Goal: Task Accomplishment & Management: Complete application form

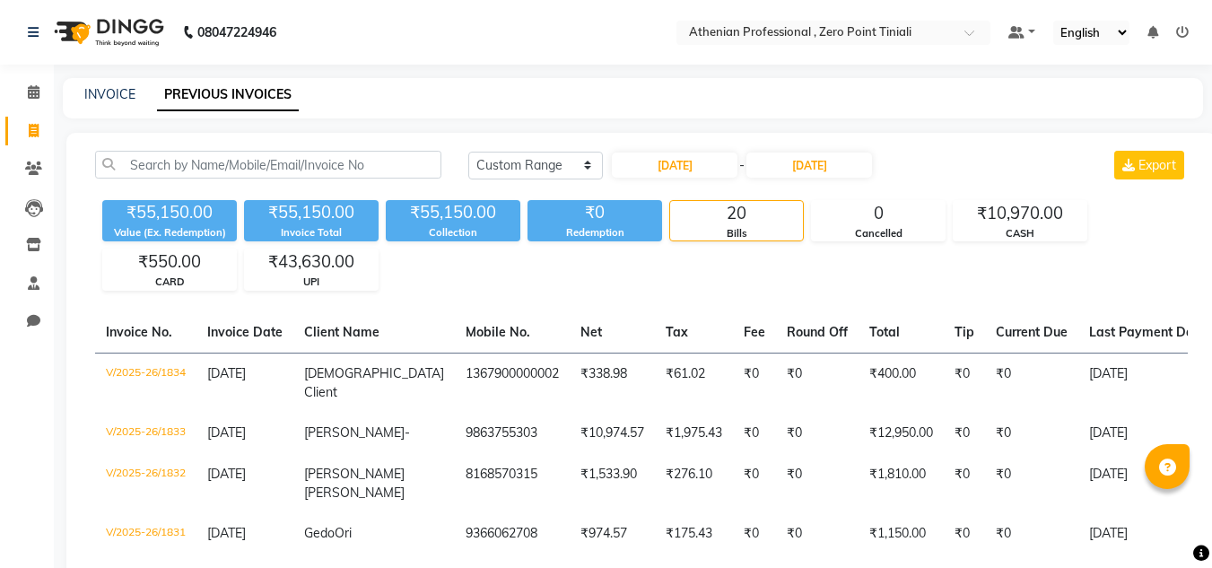
select select "range"
click at [109, 100] on link "INVOICE" at bounding box center [109, 94] width 51 height 16
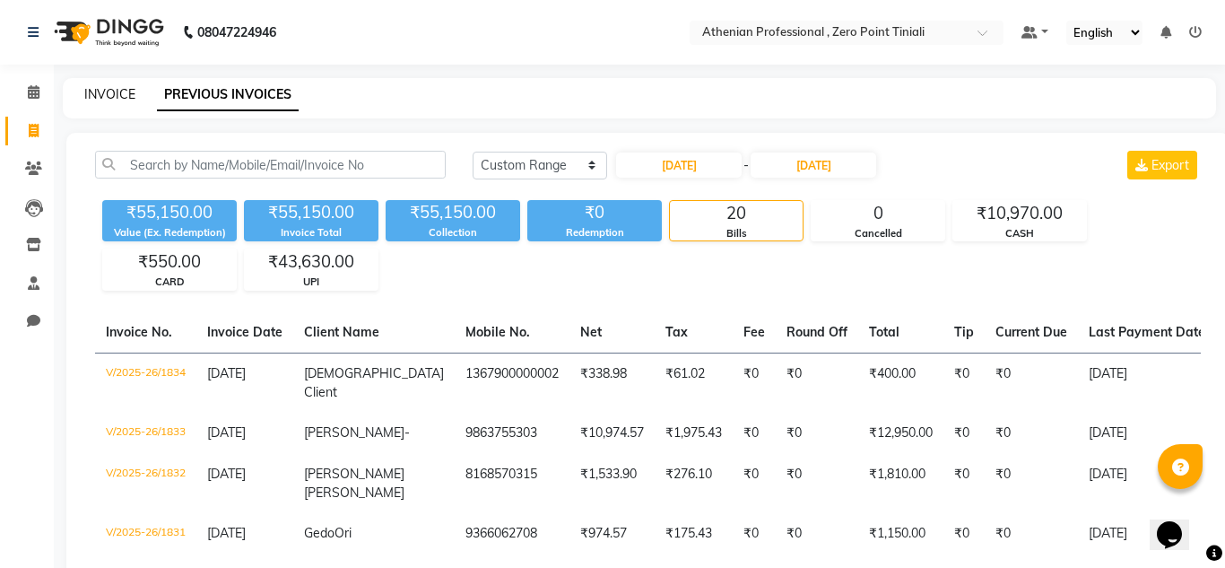
select select "service"
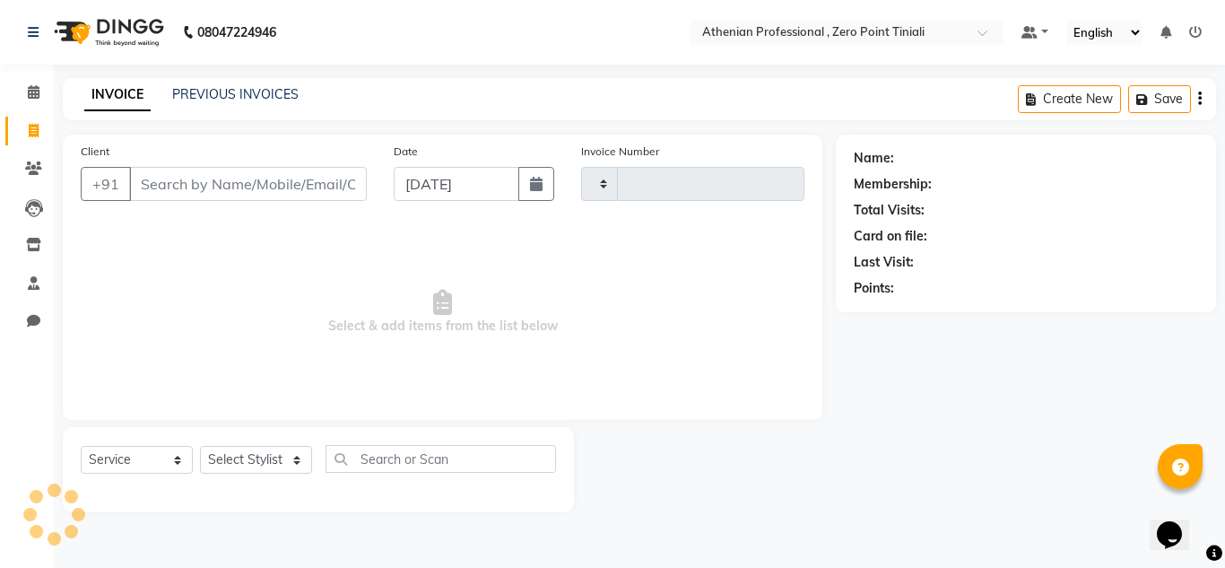
type input "2316"
select select "8300"
click at [235, 90] on link "PREVIOUS INVOICES" at bounding box center [235, 94] width 126 height 16
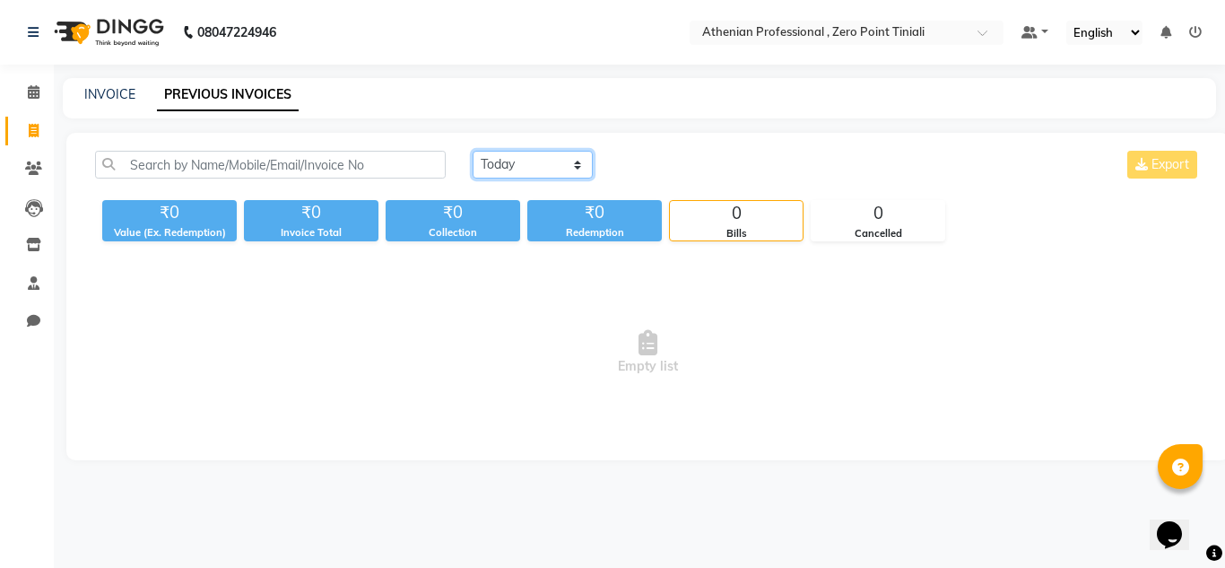
click at [565, 169] on select "[DATE] [DATE] Custom Range" at bounding box center [533, 165] width 120 height 28
click at [563, 251] on div "[DATE] [DATE] Custom Range Export ₹0 Value (Ex. Redemption) ₹0 Invoice Total ₹0…" at bounding box center [648, 296] width 1164 height 327
click at [554, 171] on select "[DATE] [DATE] Custom Range" at bounding box center [533, 165] width 120 height 28
select select "range"
click at [473, 151] on select "[DATE] [DATE] Custom Range" at bounding box center [533, 165] width 120 height 28
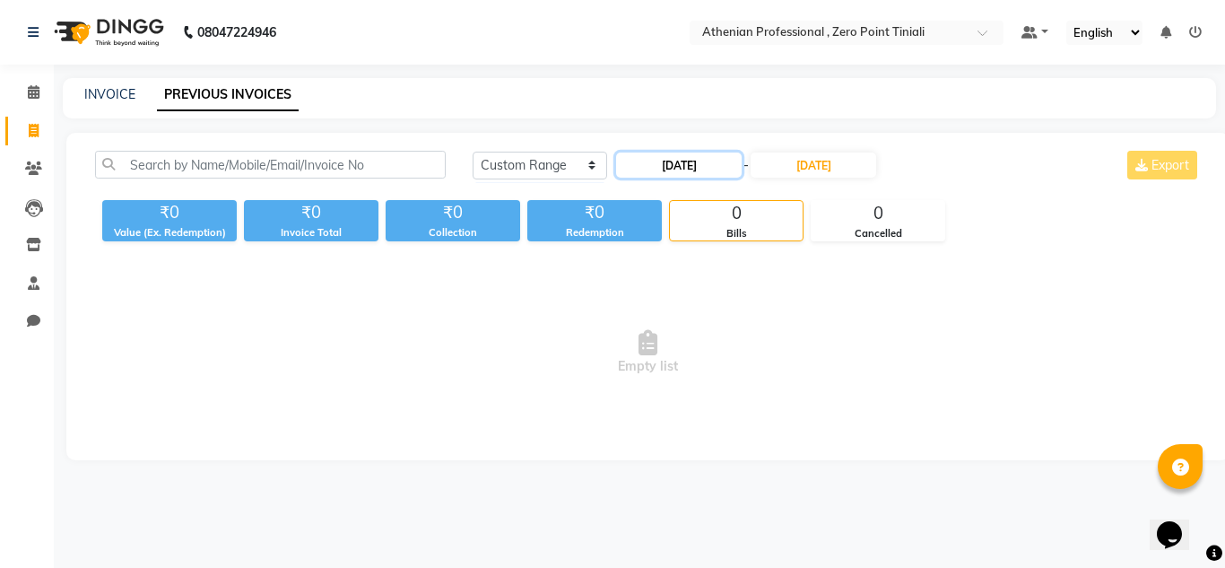
click at [686, 166] on input "[DATE]" at bounding box center [679, 165] width 126 height 25
select select "9"
select select "2025"
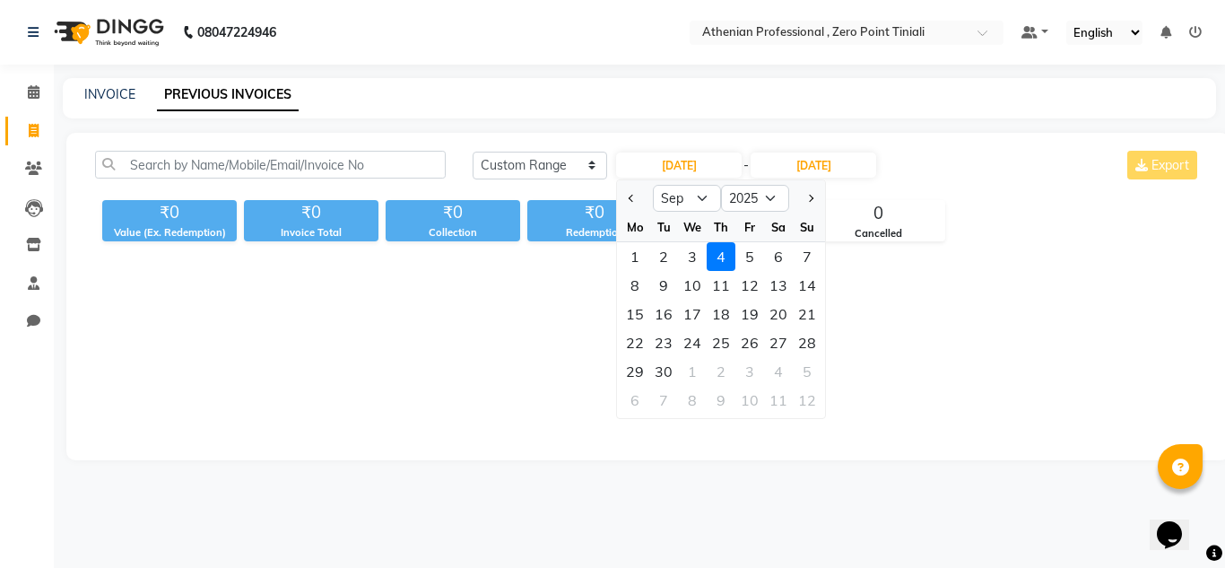
click at [623, 204] on div at bounding box center [635, 198] width 36 height 29
click at [635, 202] on button "Previous month" at bounding box center [631, 198] width 15 height 29
select select "8"
click at [751, 256] on div "1" at bounding box center [750, 256] width 29 height 29
type input "[DATE]"
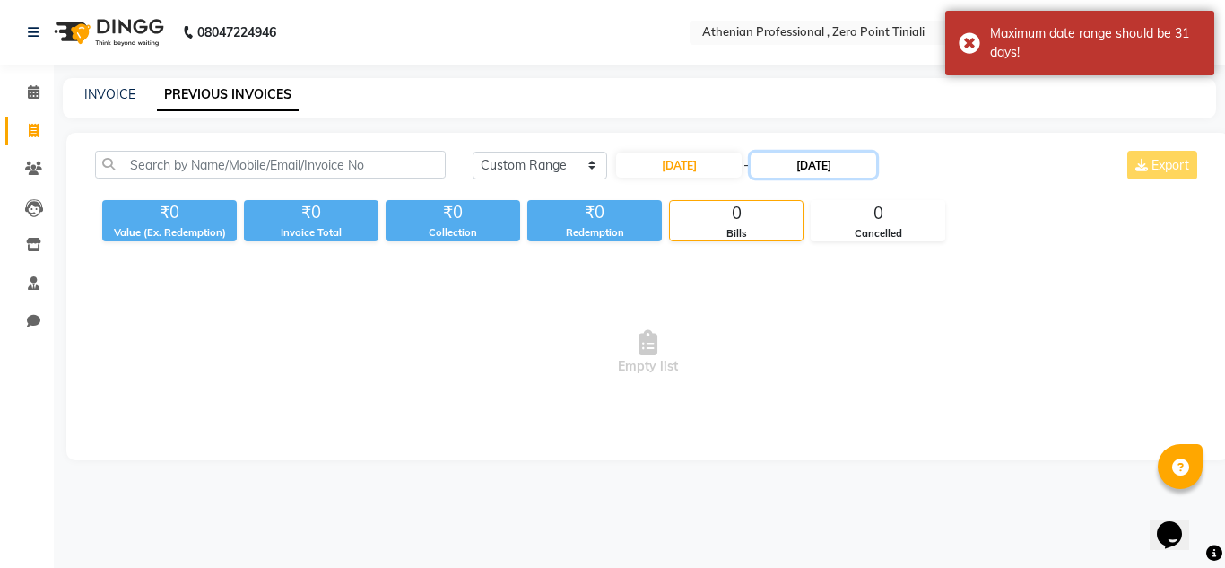
click at [846, 169] on input "[DATE]" at bounding box center [814, 165] width 126 height 25
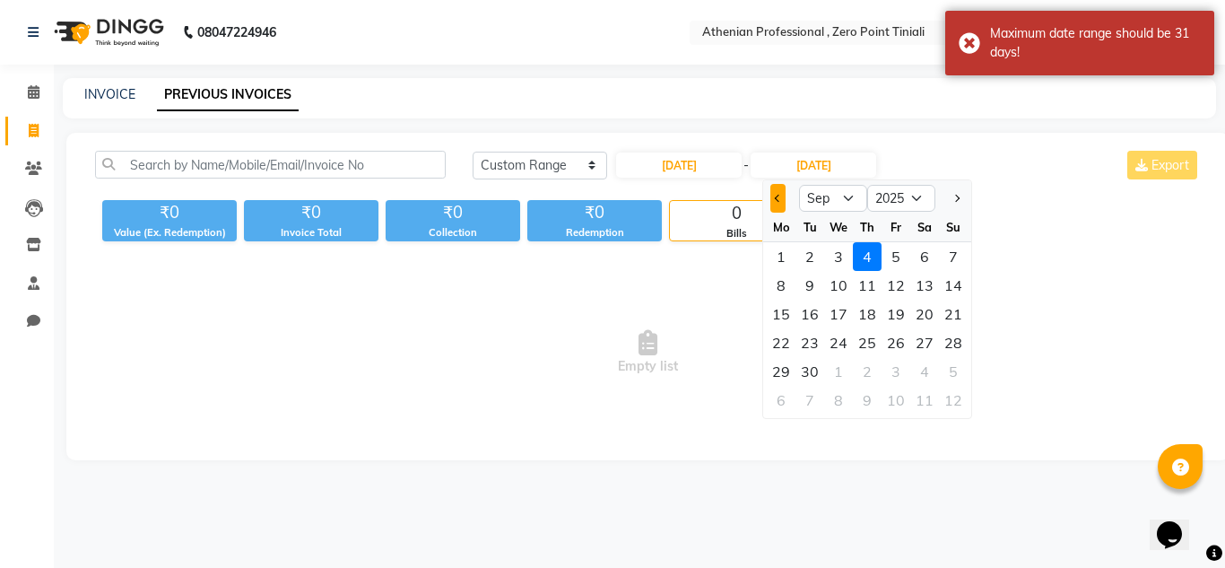
click at [783, 196] on button "Previous month" at bounding box center [778, 198] width 15 height 29
select select "8"
click at [901, 257] on div "1" at bounding box center [896, 256] width 29 height 29
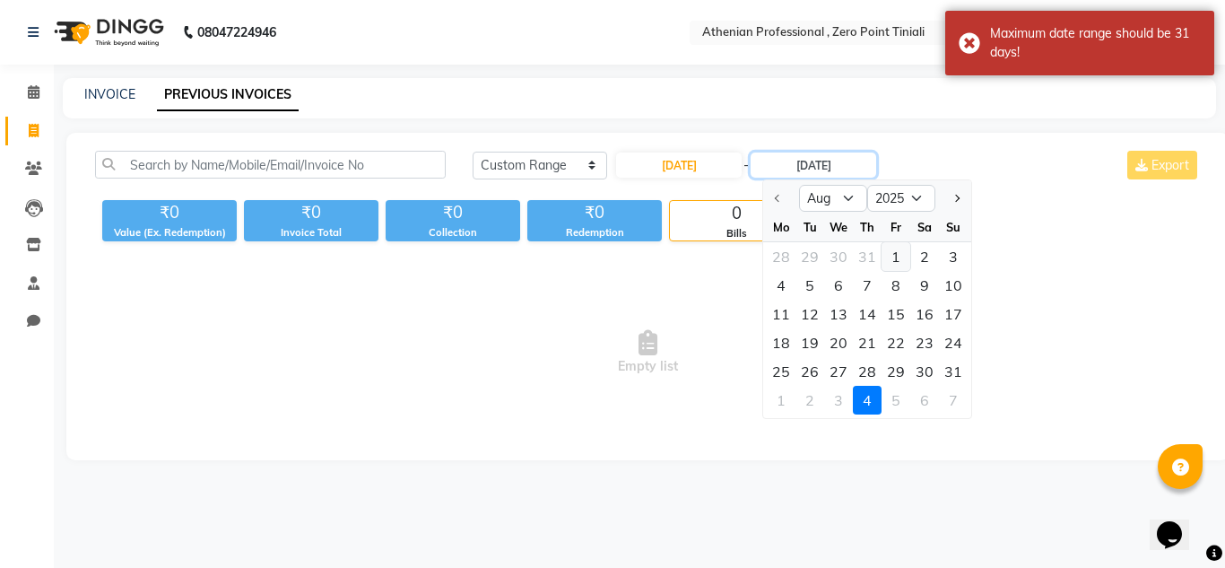
type input "[DATE]"
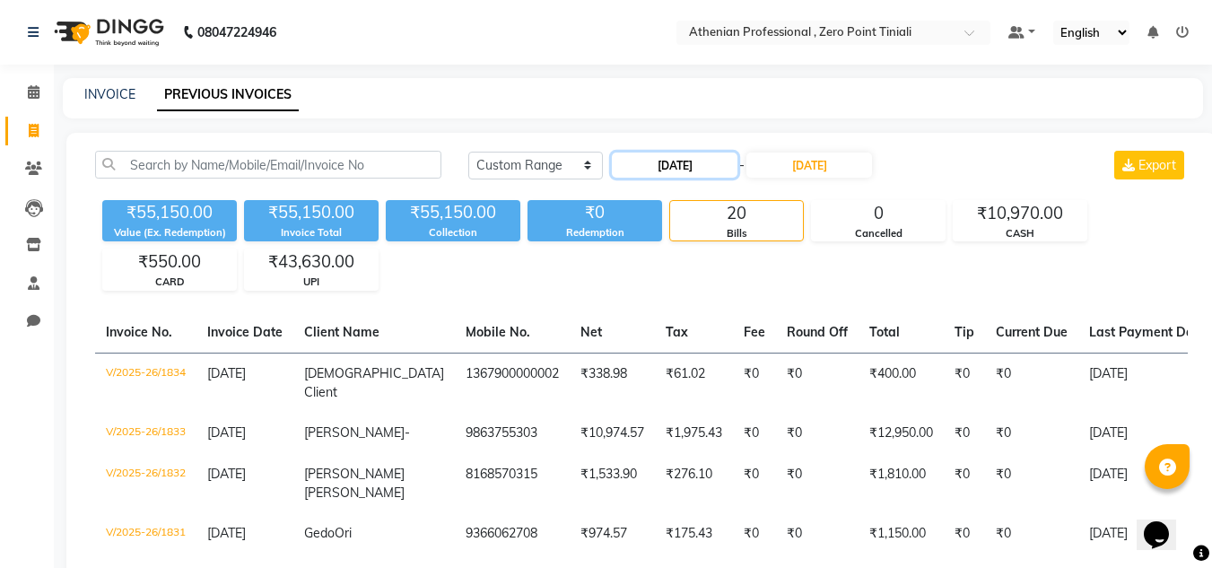
click at [708, 163] on input "[DATE]" at bounding box center [675, 165] width 126 height 25
select select "8"
select select "2025"
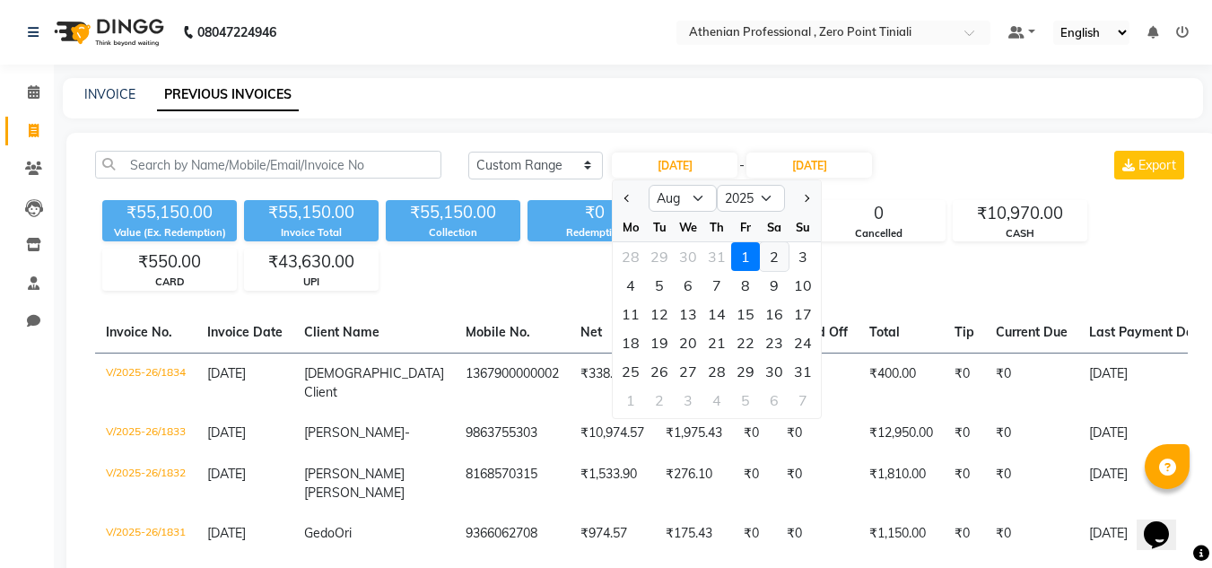
click at [775, 265] on div "2" at bounding box center [774, 256] width 29 height 29
type input "[DATE]"
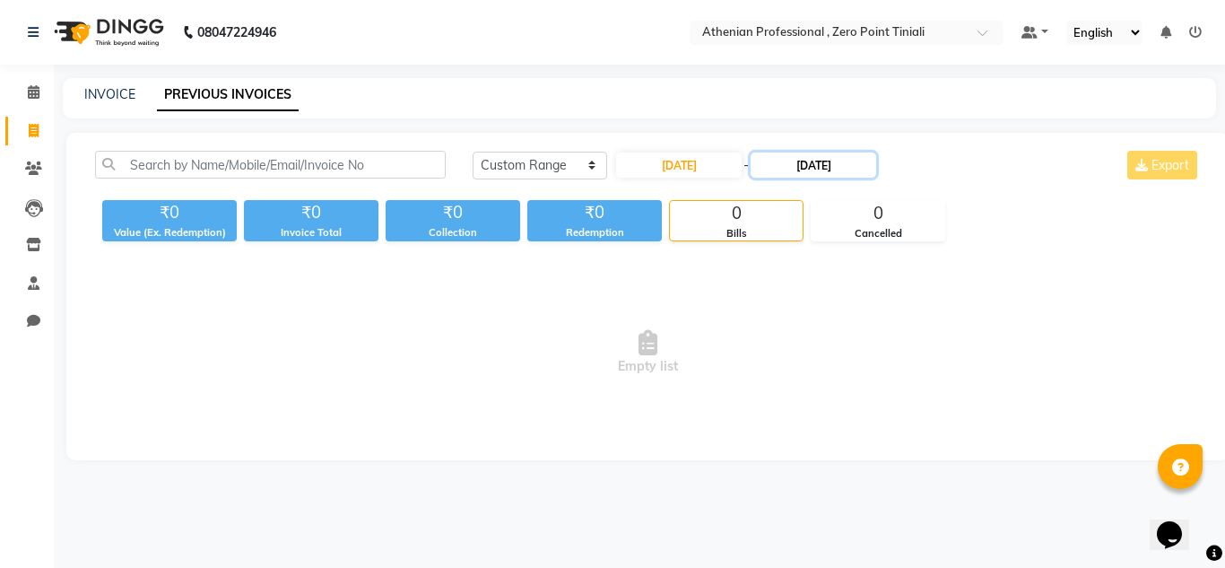
click at [857, 161] on input "[DATE]" at bounding box center [814, 165] width 126 height 25
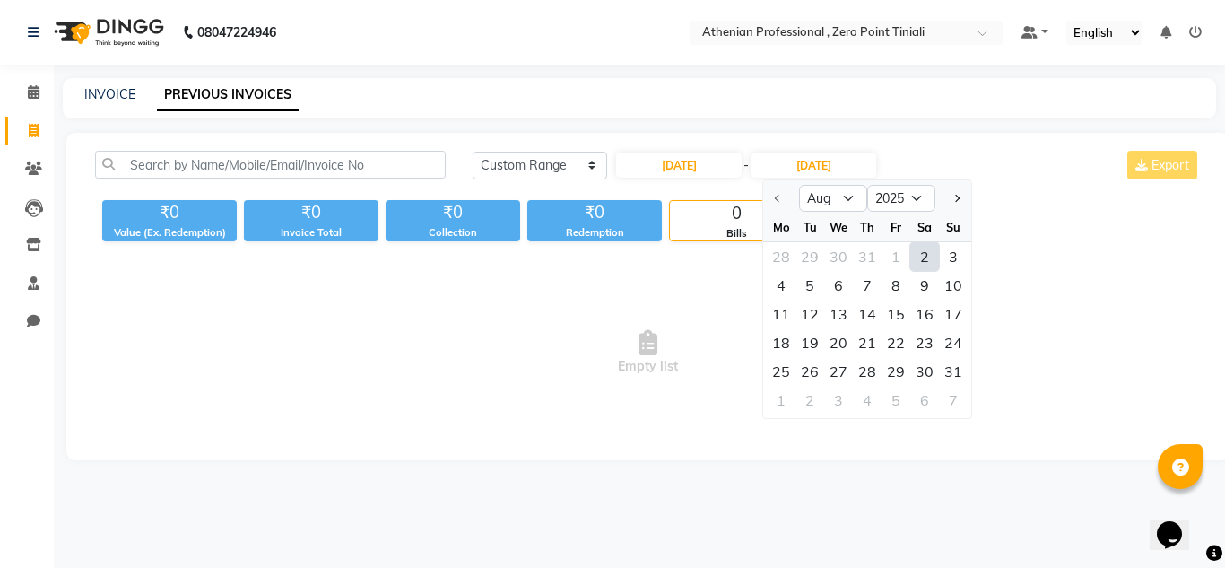
click at [935, 266] on div "2" at bounding box center [925, 256] width 29 height 29
type input "[DATE]"
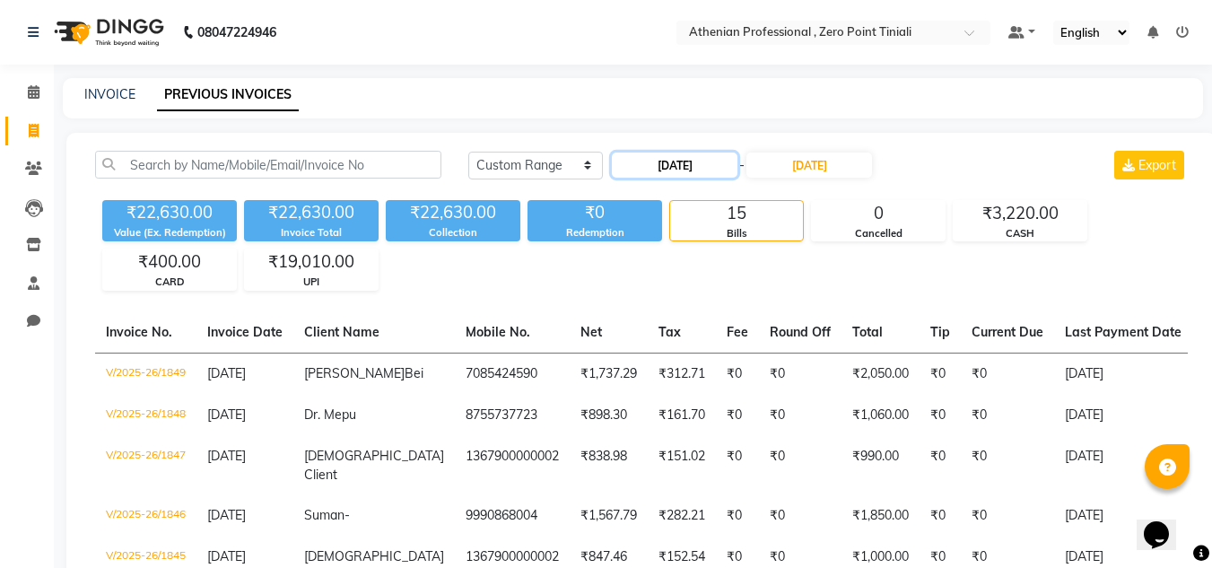
click at [708, 171] on input "[DATE]" at bounding box center [675, 165] width 126 height 25
select select "8"
select select "2025"
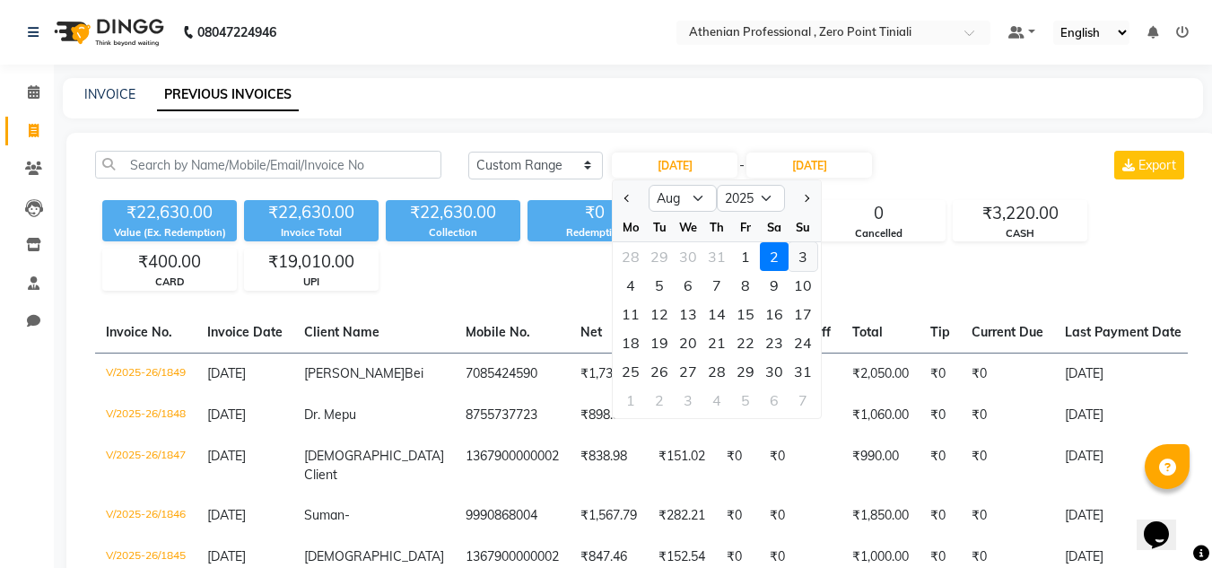
click at [806, 252] on div "3" at bounding box center [803, 256] width 29 height 29
type input "[DATE]"
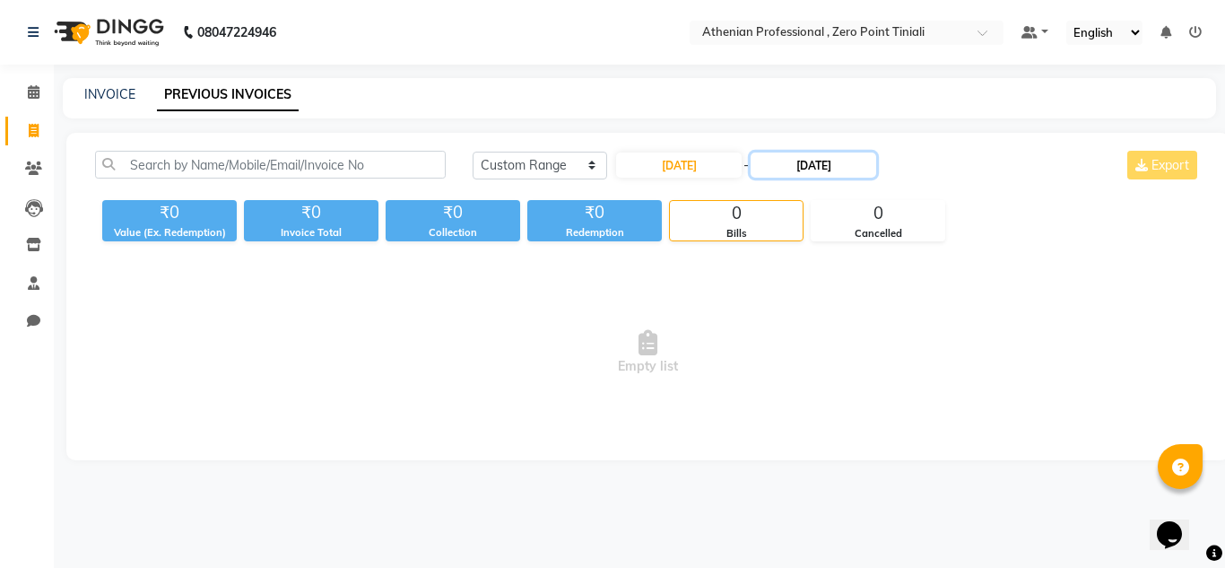
click at [849, 168] on input "[DATE]" at bounding box center [814, 165] width 126 height 25
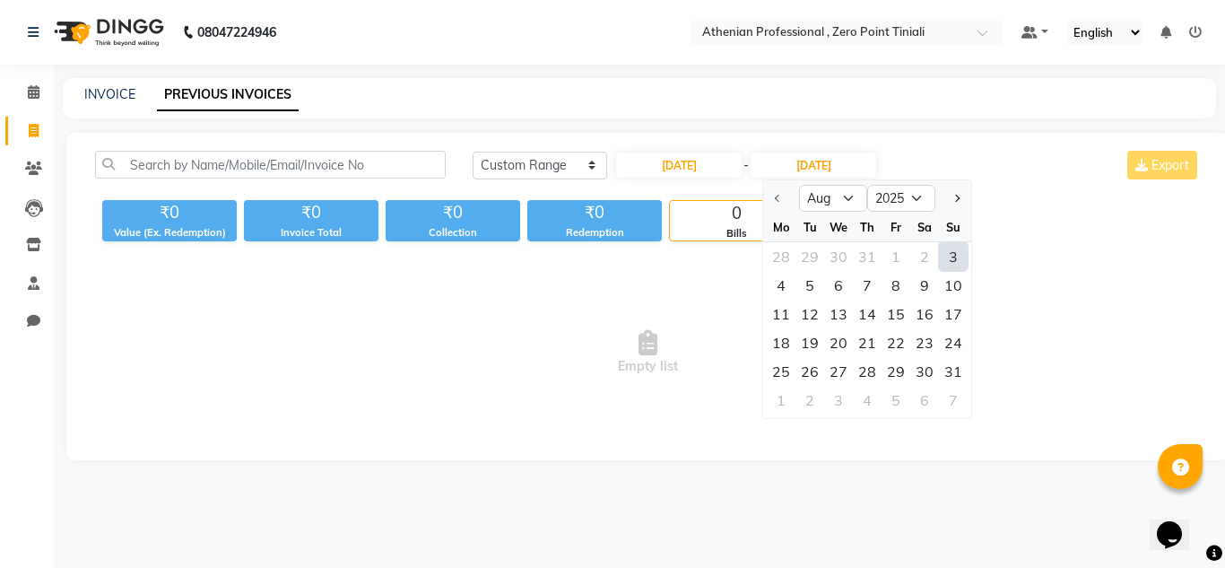
click at [951, 251] on div "3" at bounding box center [953, 256] width 29 height 29
type input "[DATE]"
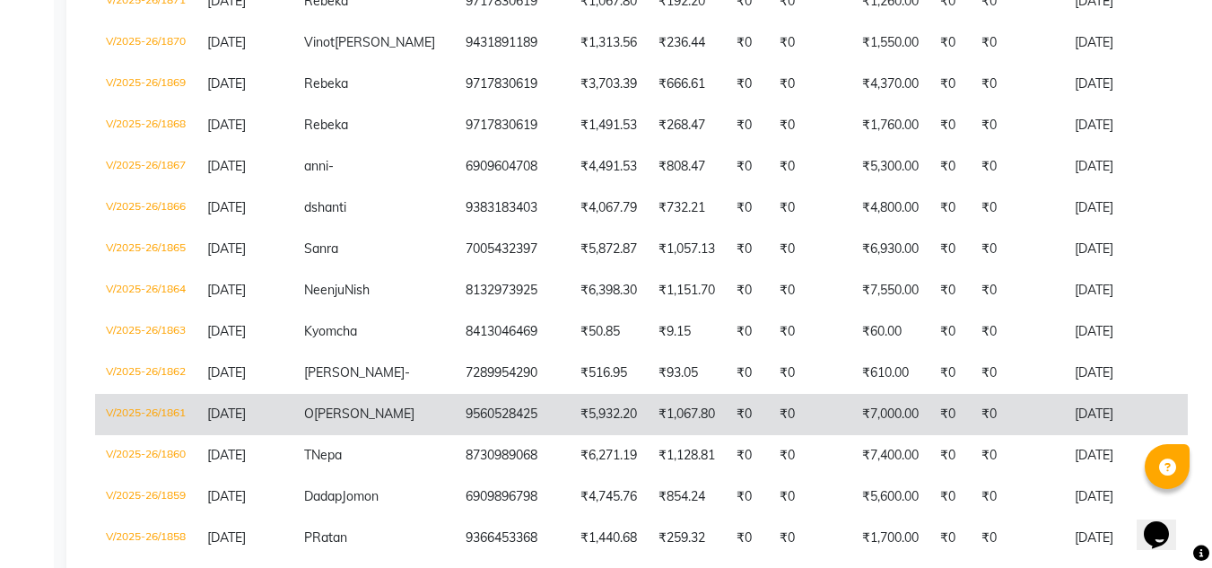
click at [570, 426] on td "₹5,932.20" at bounding box center [609, 414] width 78 height 41
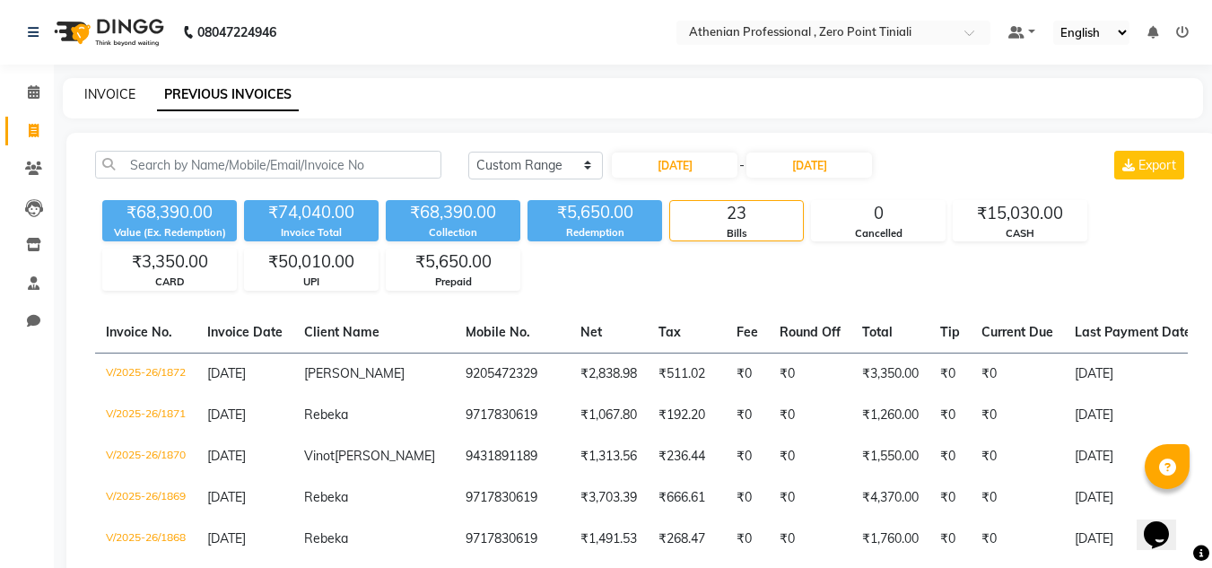
click at [103, 100] on link "INVOICE" at bounding box center [109, 94] width 51 height 16
select select "service"
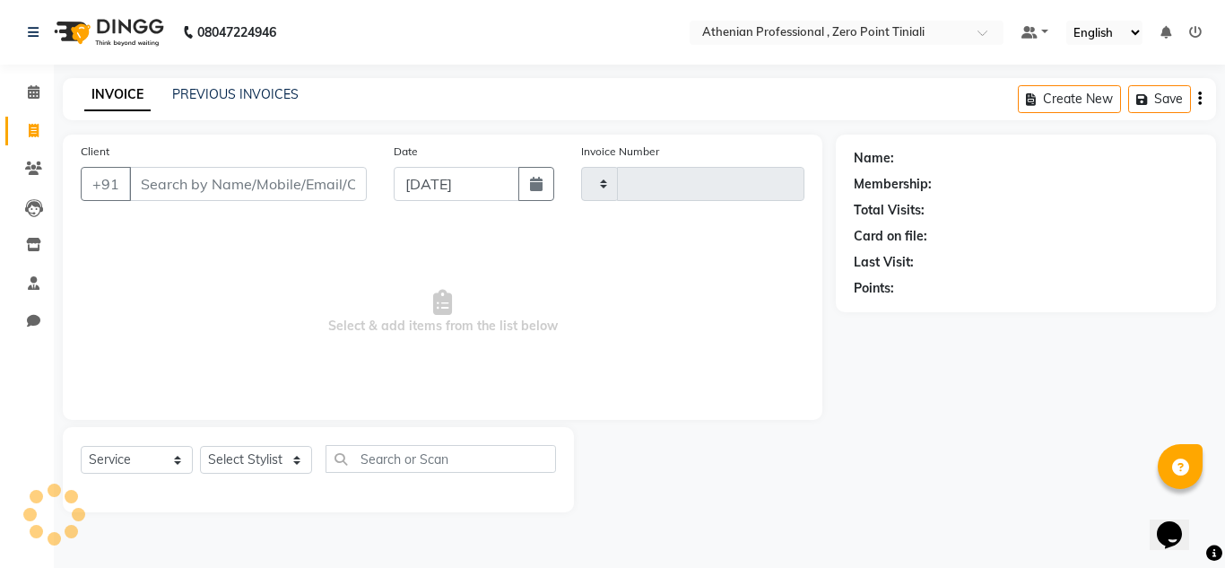
type input "2316"
select select "8300"
click at [220, 106] on div "INVOICE PREVIOUS INVOICES Create New Save" at bounding box center [640, 99] width 1154 height 42
click at [252, 92] on link "PREVIOUS INVOICES" at bounding box center [235, 94] width 126 height 16
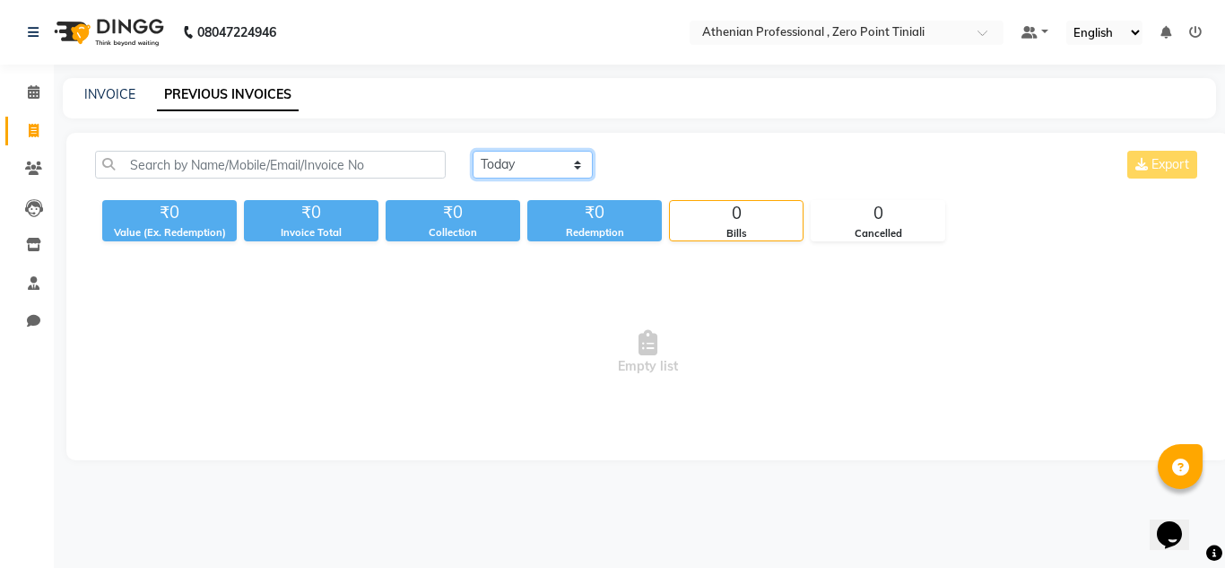
click at [522, 162] on select "[DATE] [DATE] Custom Range" at bounding box center [533, 165] width 120 height 28
select select "range"
click at [473, 151] on select "[DATE] [DATE] Custom Range" at bounding box center [533, 165] width 120 height 28
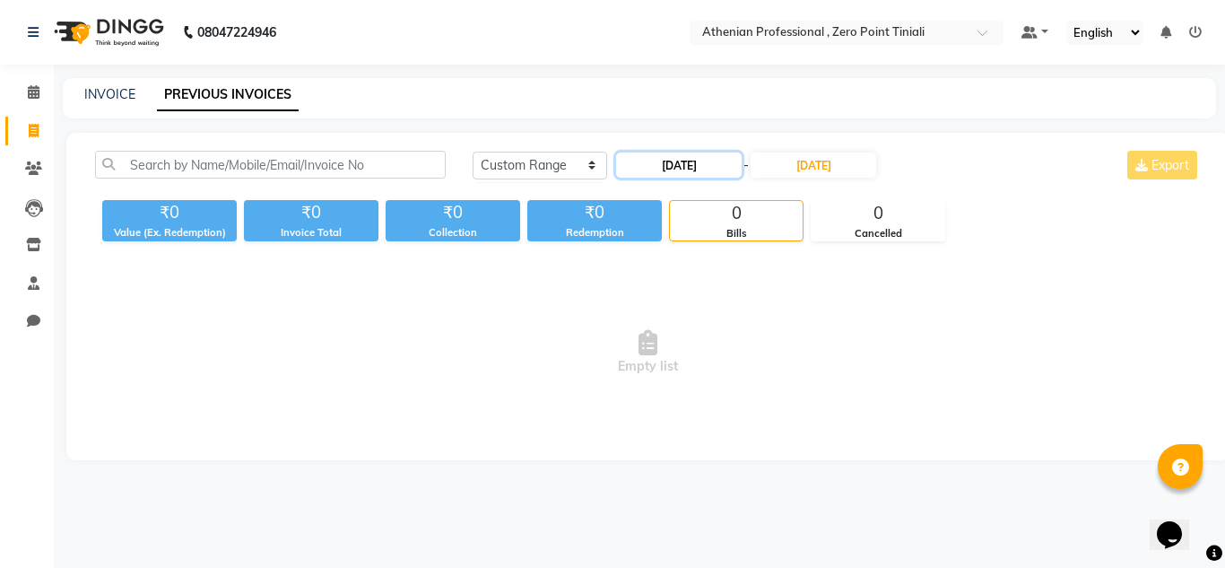
click at [694, 173] on input "[DATE]" at bounding box center [679, 165] width 126 height 25
select select "9"
select select "2025"
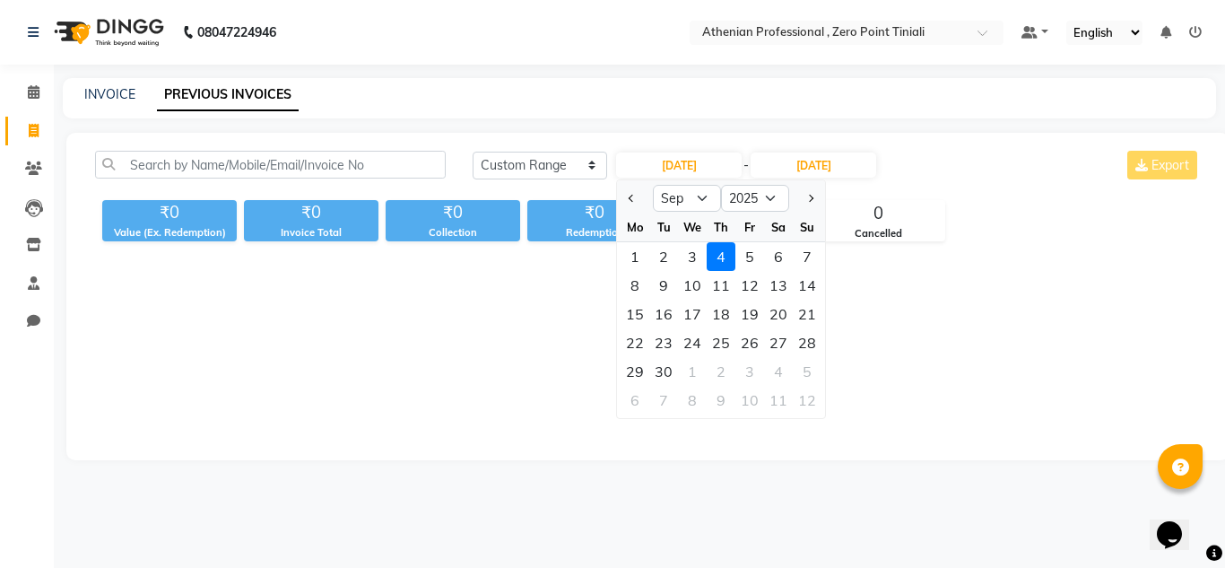
click at [113, 103] on div "INVOICE" at bounding box center [109, 94] width 51 height 19
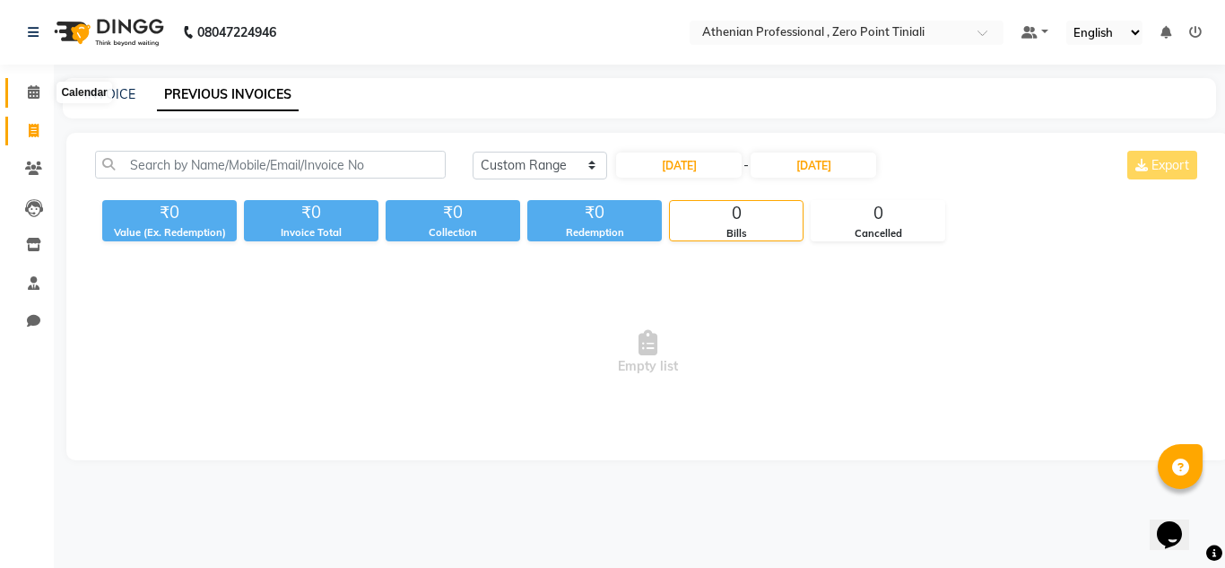
click at [32, 92] on icon at bounding box center [34, 91] width 12 height 13
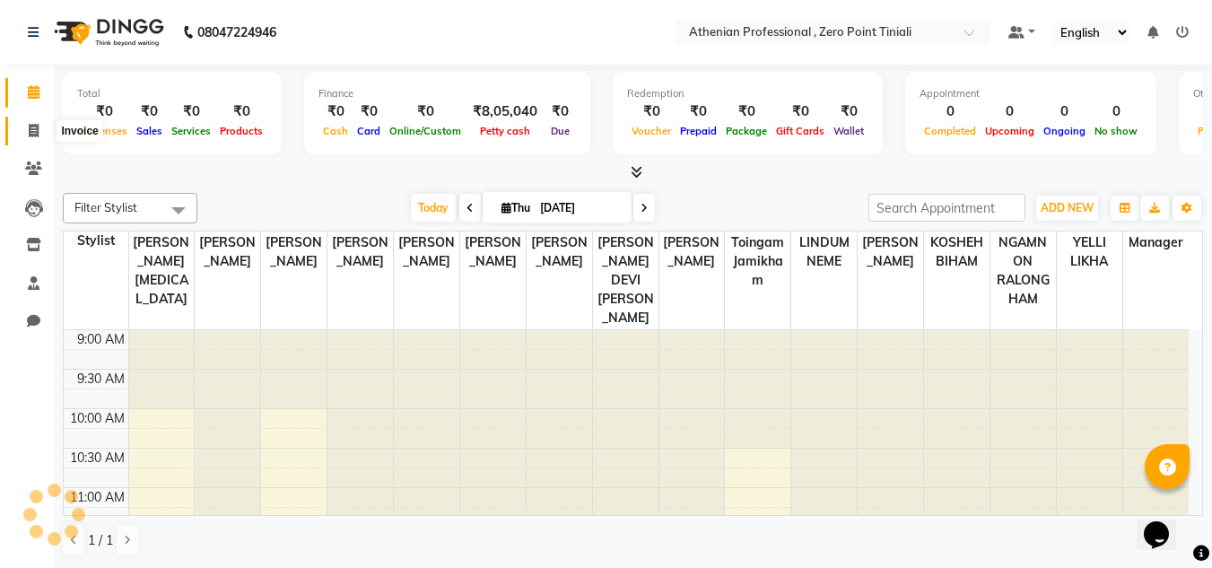
click at [34, 139] on span at bounding box center [33, 131] width 31 height 21
select select "service"
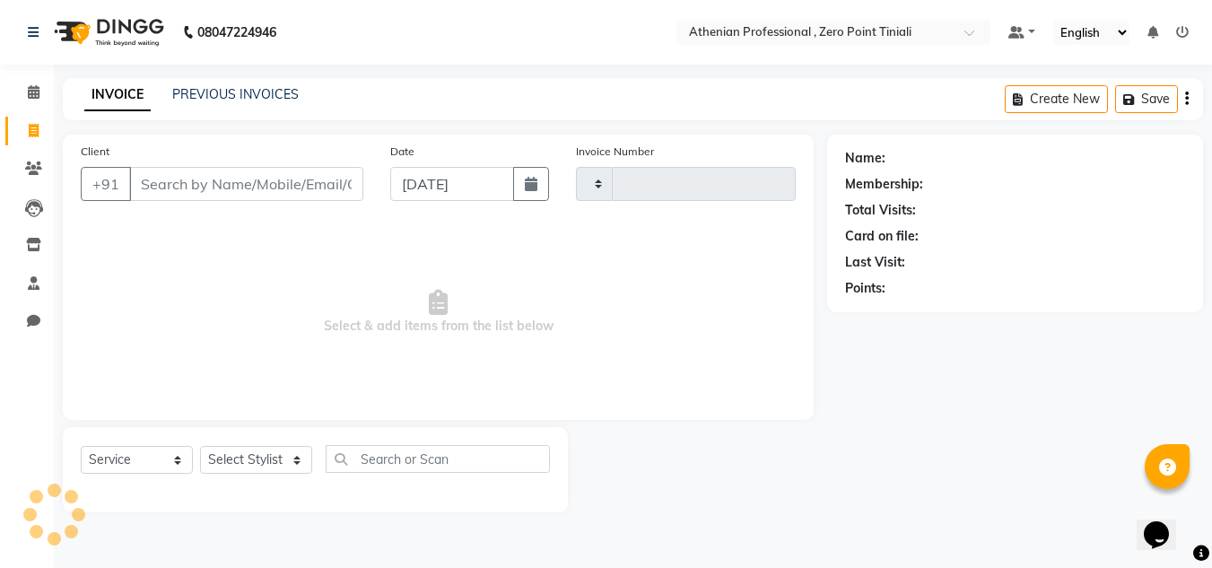
type input "2316"
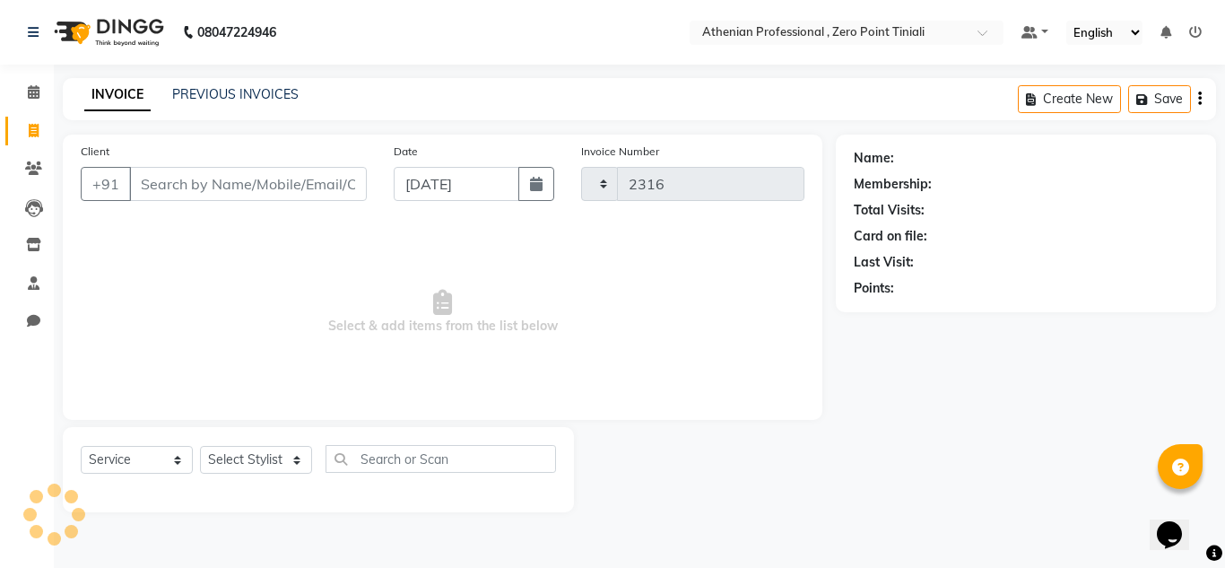
select select "8300"
click at [221, 200] on input "Client" at bounding box center [248, 184] width 238 height 34
type input "n"
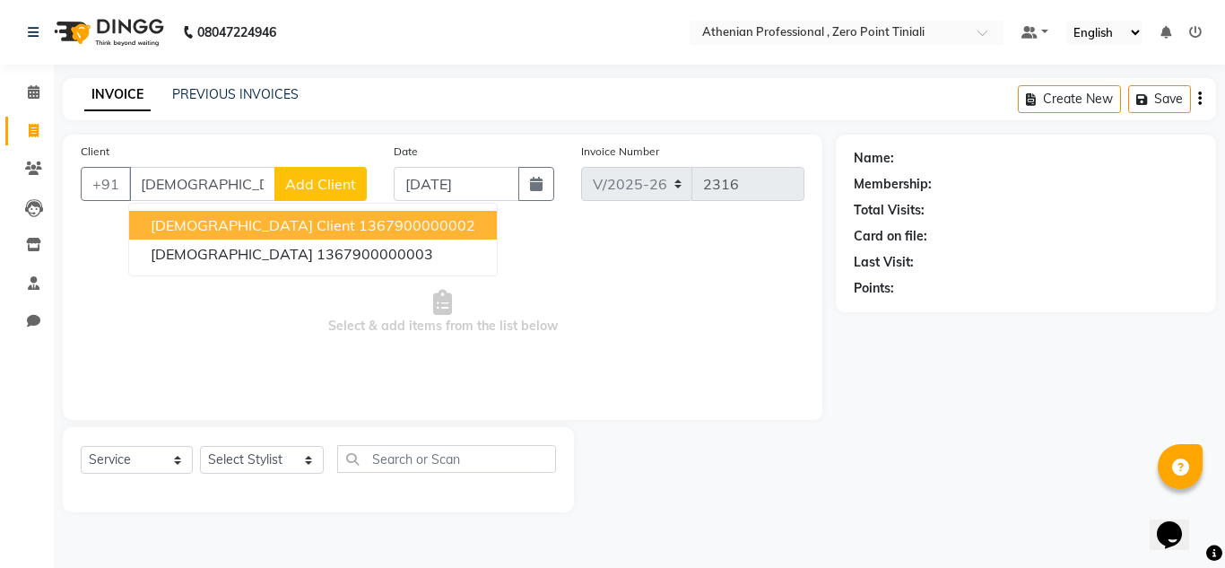
click at [359, 224] on ngb-highlight "1367900000002" at bounding box center [417, 225] width 117 height 18
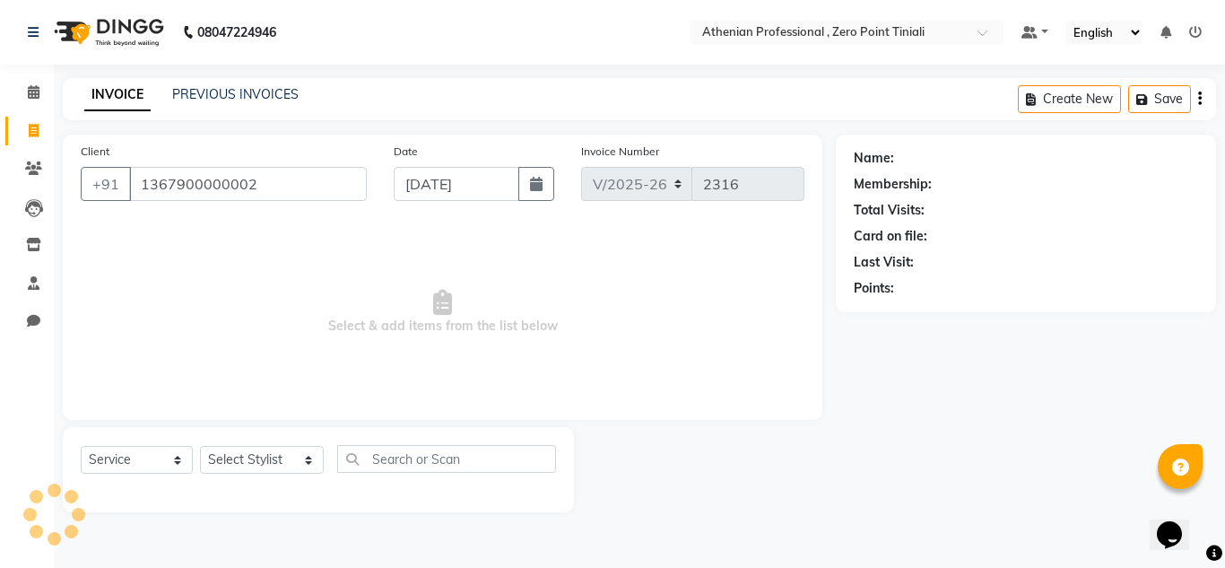
type input "1367900000002"
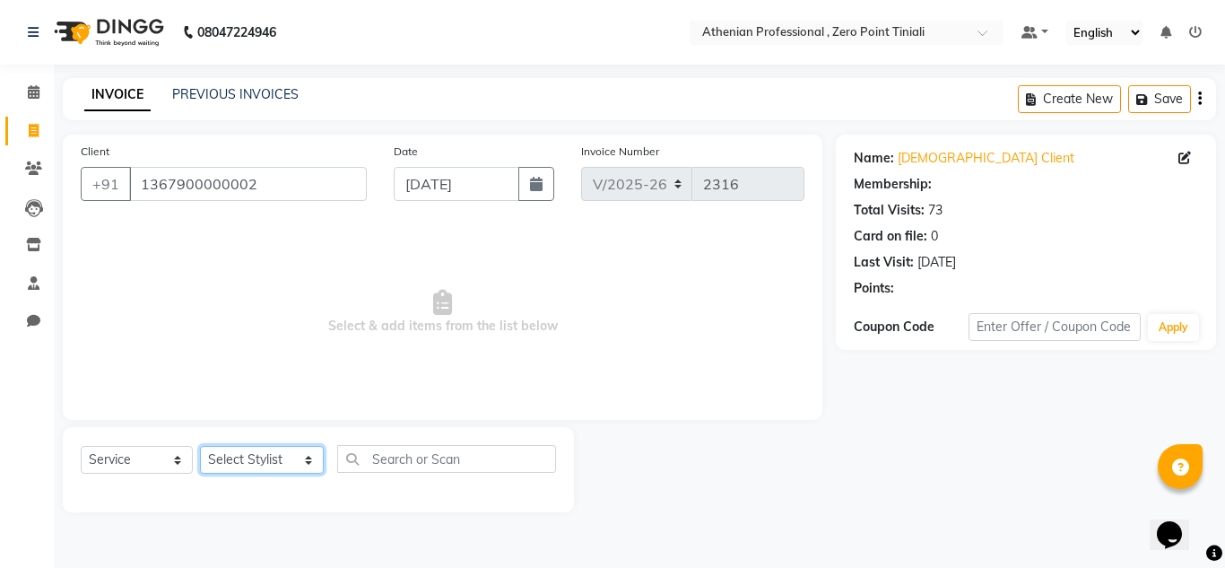
click at [248, 459] on select "Select Stylist [PERSON_NAME][MEDICAL_DATA] Admin [PERSON_NAME] BIHAM LINDUM NEM…" at bounding box center [262, 460] width 124 height 28
select select "1: Object"
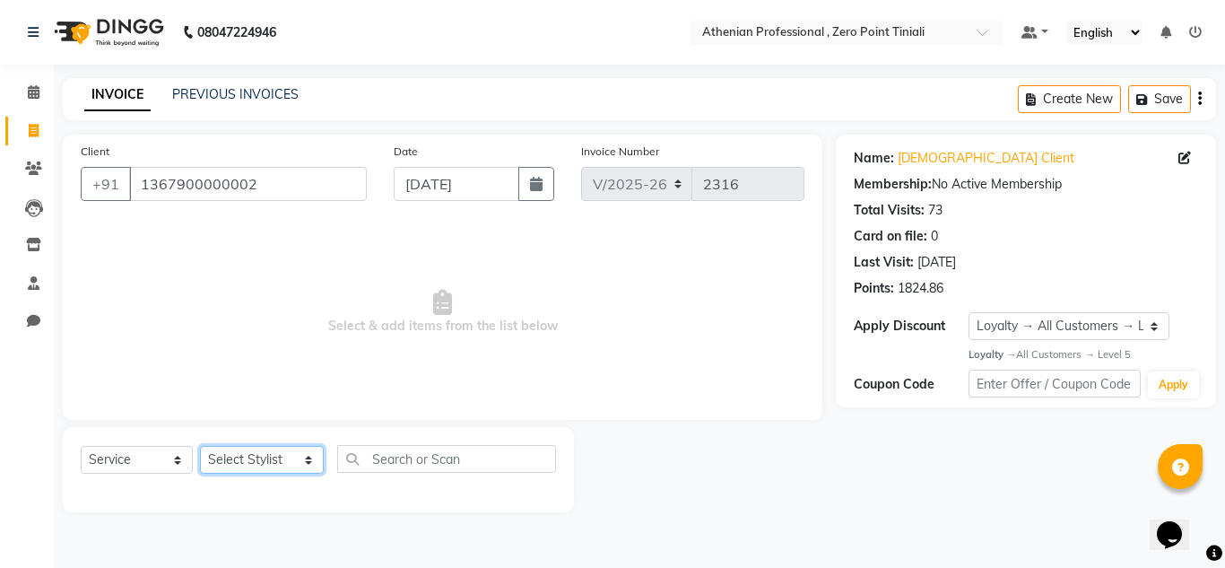
select select "80204"
click at [200, 446] on select "Select Stylist [PERSON_NAME][MEDICAL_DATA] Admin [PERSON_NAME] BIHAM LINDUM NEM…" at bounding box center [262, 460] width 124 height 28
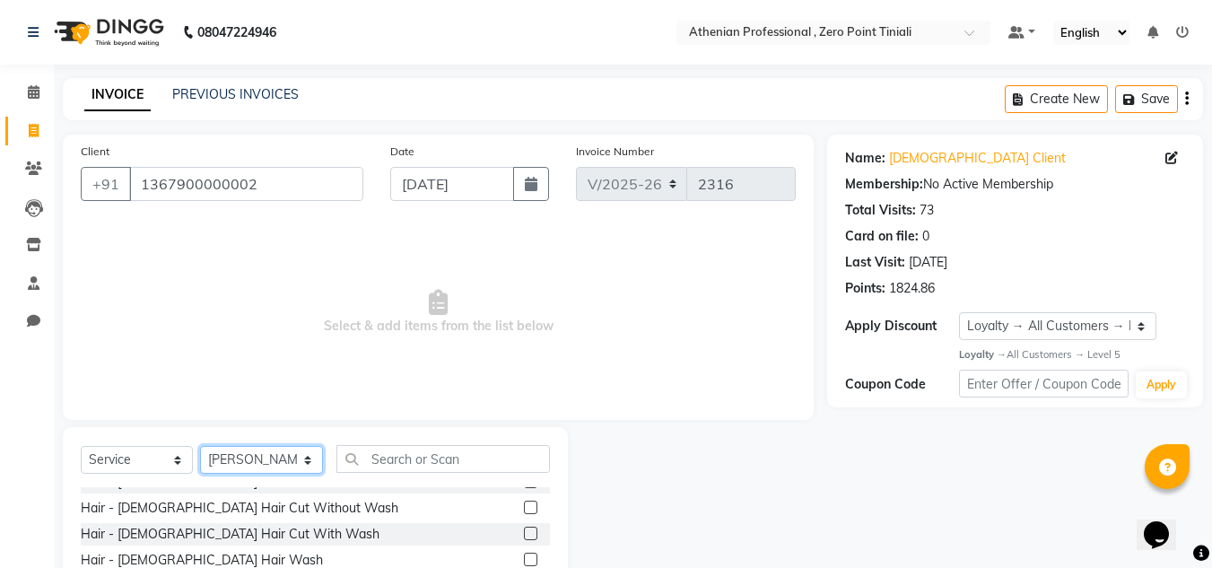
scroll to position [121, 0]
click at [524, 533] on label at bounding box center [530, 532] width 13 height 13
click at [524, 533] on input "checkbox" at bounding box center [530, 533] width 12 height 12
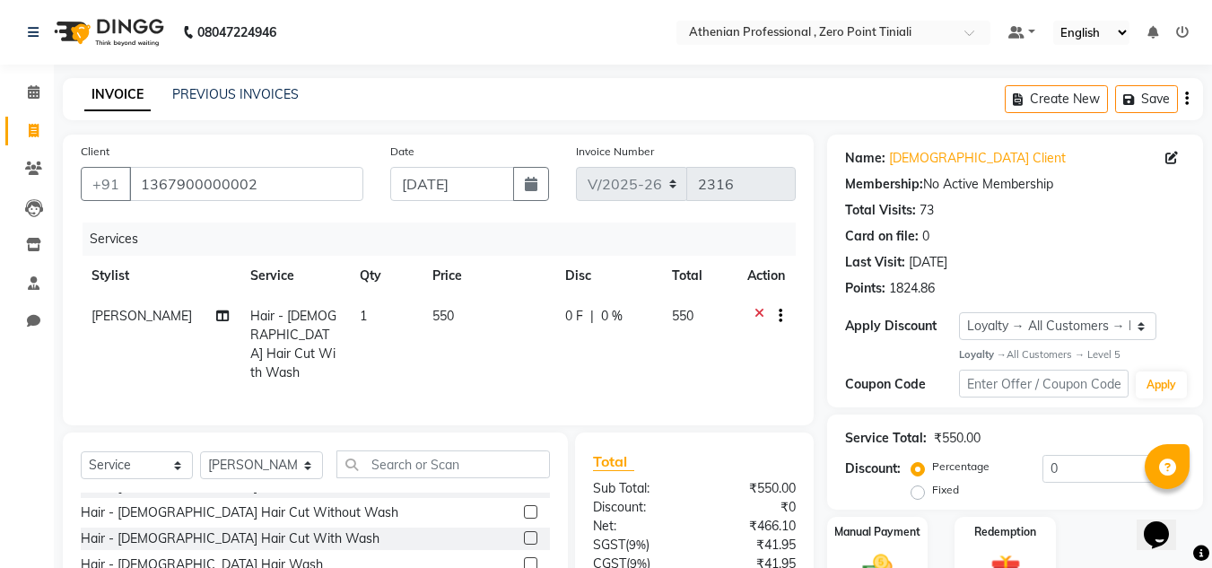
click at [524, 533] on label at bounding box center [530, 537] width 13 height 13
click at [524, 533] on input "checkbox" at bounding box center [530, 539] width 12 height 12
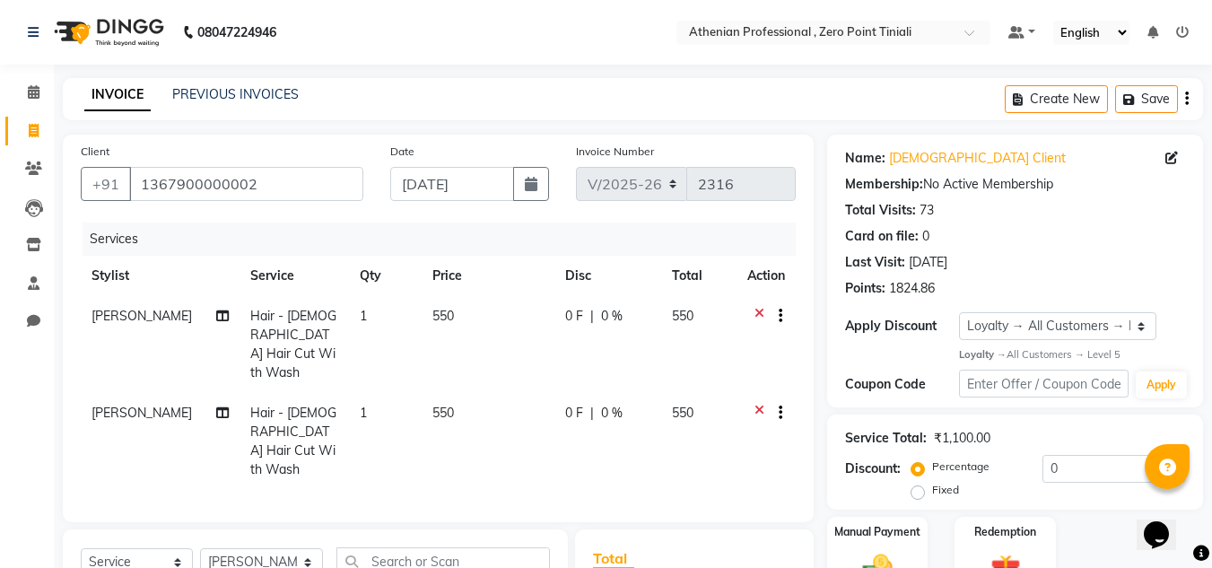
checkbox input "false"
click at [128, 405] on span "[PERSON_NAME]" at bounding box center [142, 413] width 100 height 16
select select "80204"
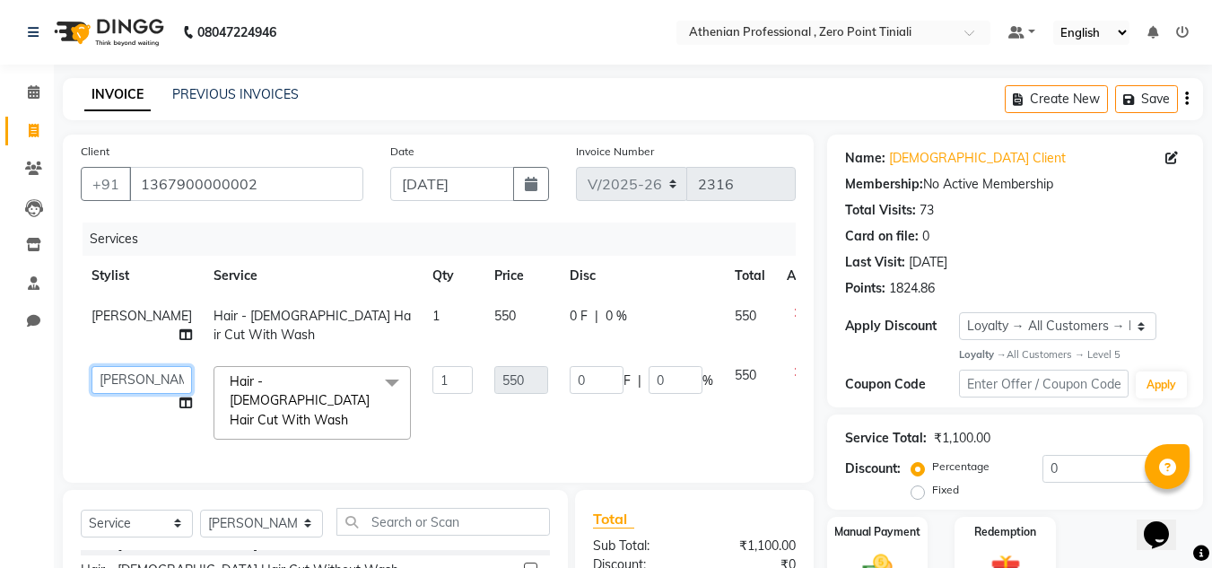
click at [128, 394] on select "[PERSON_NAME][MEDICAL_DATA] [PERSON_NAME] BIHAM LINDUM NEME MAHINDRA [PERSON_NA…" at bounding box center [142, 380] width 100 height 28
select select "80200"
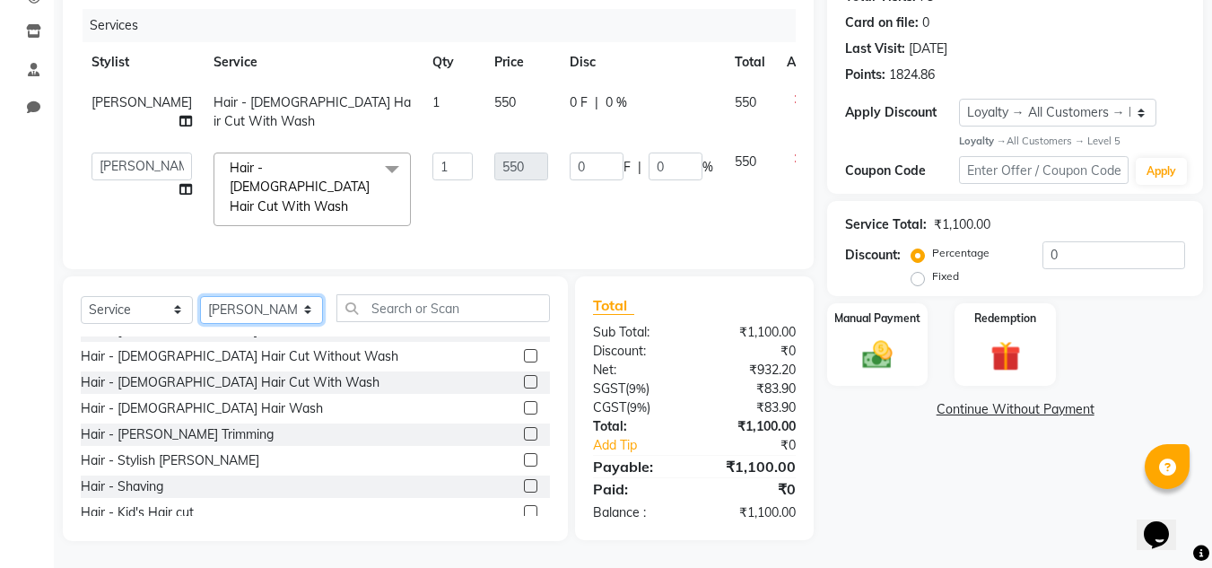
click at [261, 307] on select "Select Stylist [PERSON_NAME][MEDICAL_DATA] Admin [PERSON_NAME] BIHAM LINDUM NEM…" at bounding box center [261, 310] width 123 height 28
select select "80210"
click at [200, 296] on select "Select Stylist [PERSON_NAME][MEDICAL_DATA] Admin [PERSON_NAME] BIHAM LINDUM NEM…" at bounding box center [261, 310] width 123 height 28
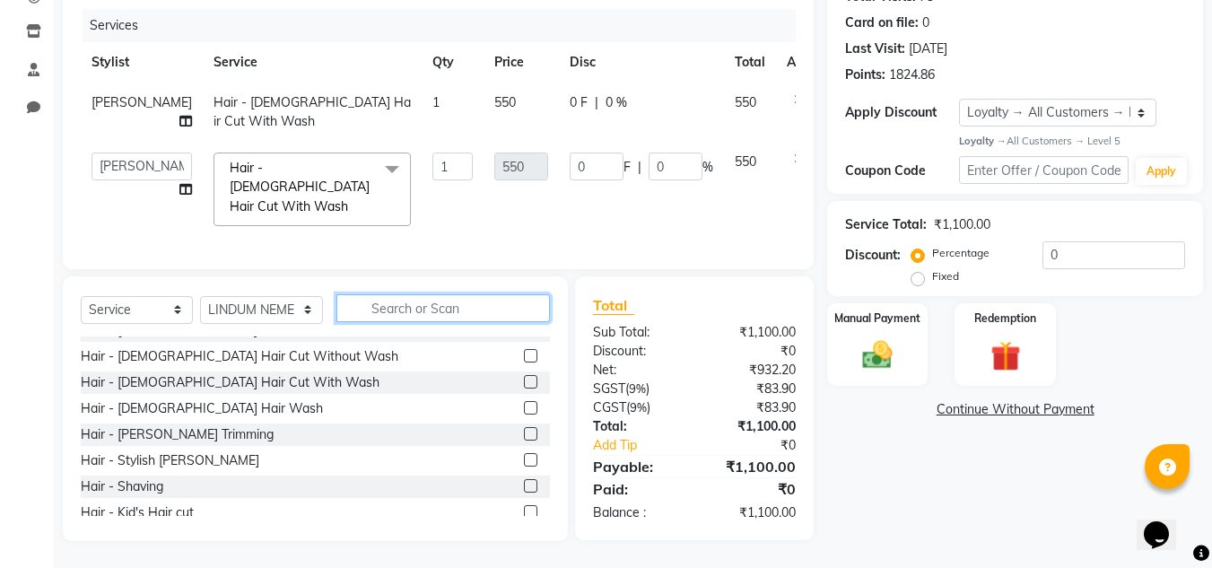
click at [401, 310] on input "text" at bounding box center [443, 308] width 214 height 28
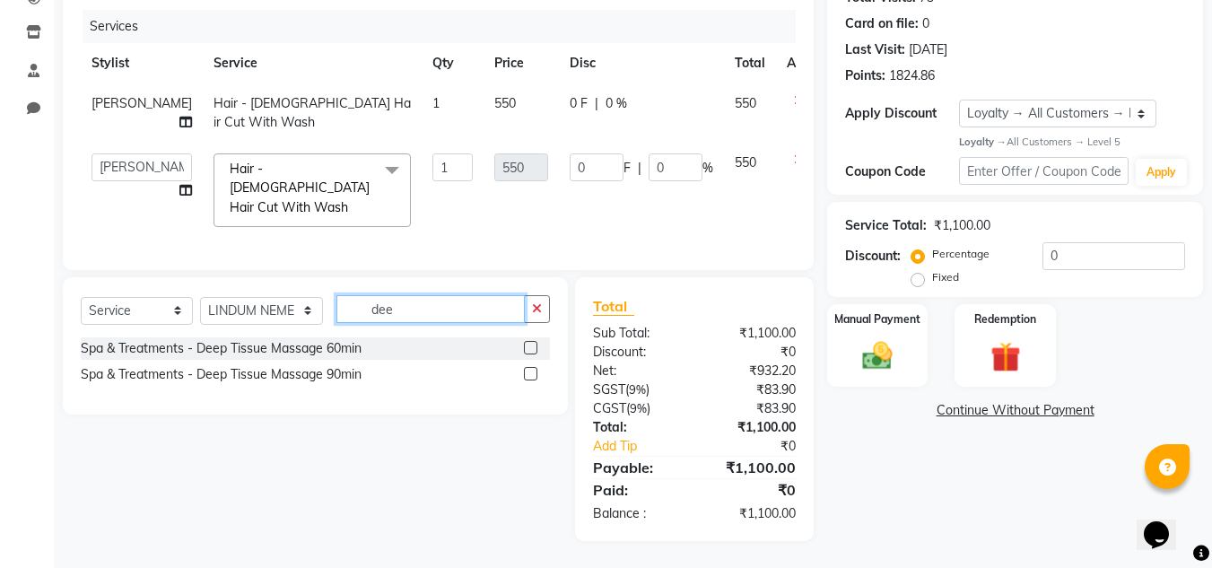
scroll to position [226, 0]
type input "deep"
click at [532, 351] on label at bounding box center [530, 347] width 13 height 13
click at [532, 351] on input "checkbox" at bounding box center [530, 349] width 12 height 12
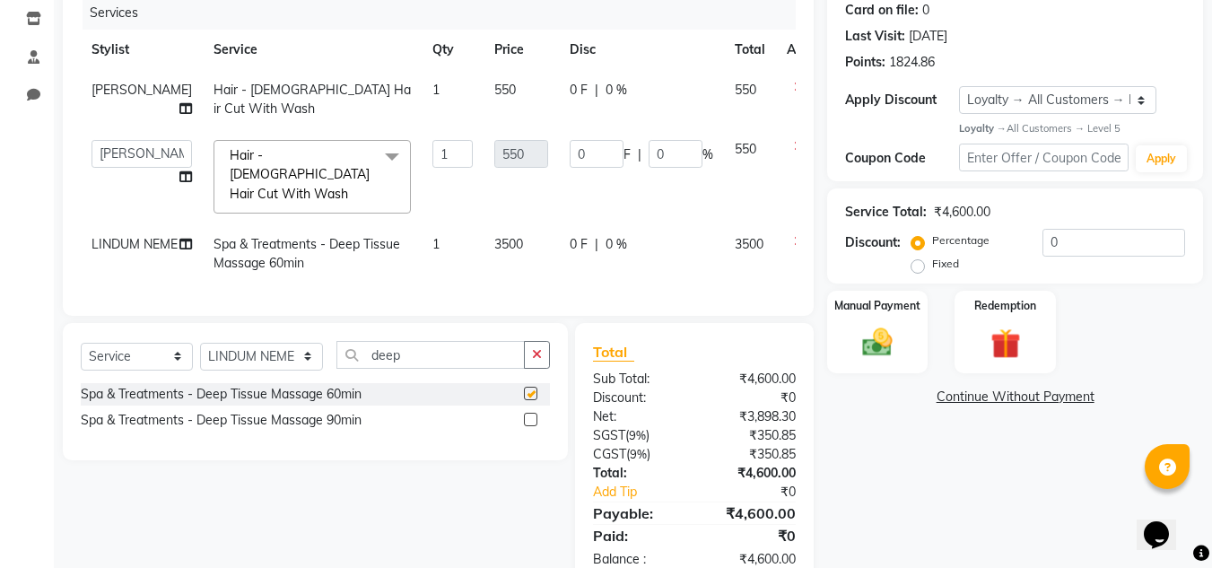
checkbox input "false"
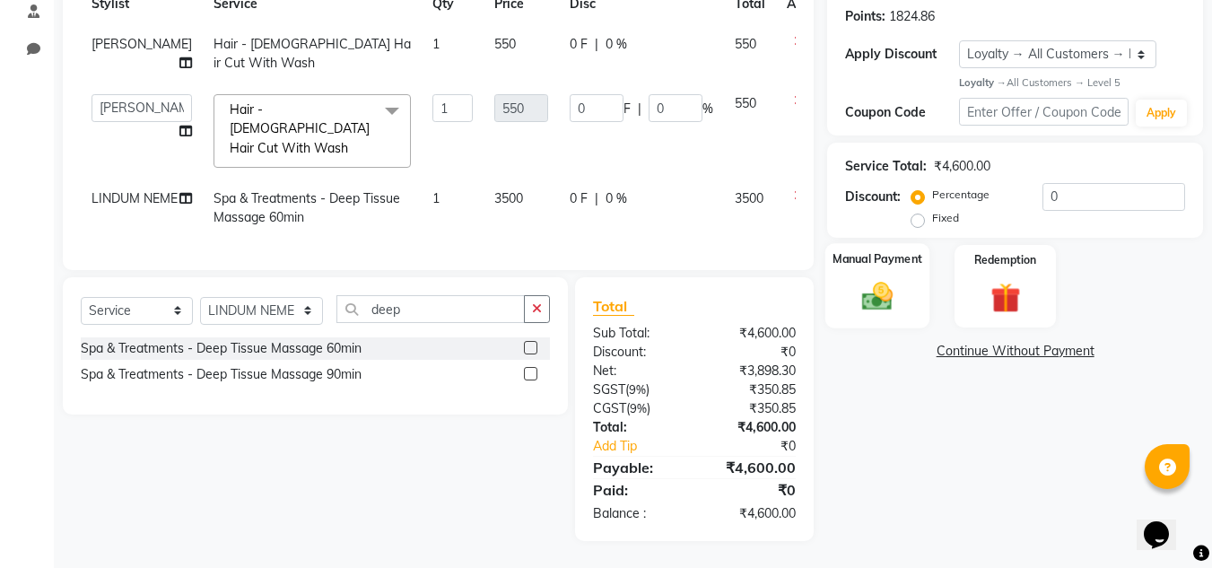
click at [857, 279] on img at bounding box center [877, 297] width 50 height 36
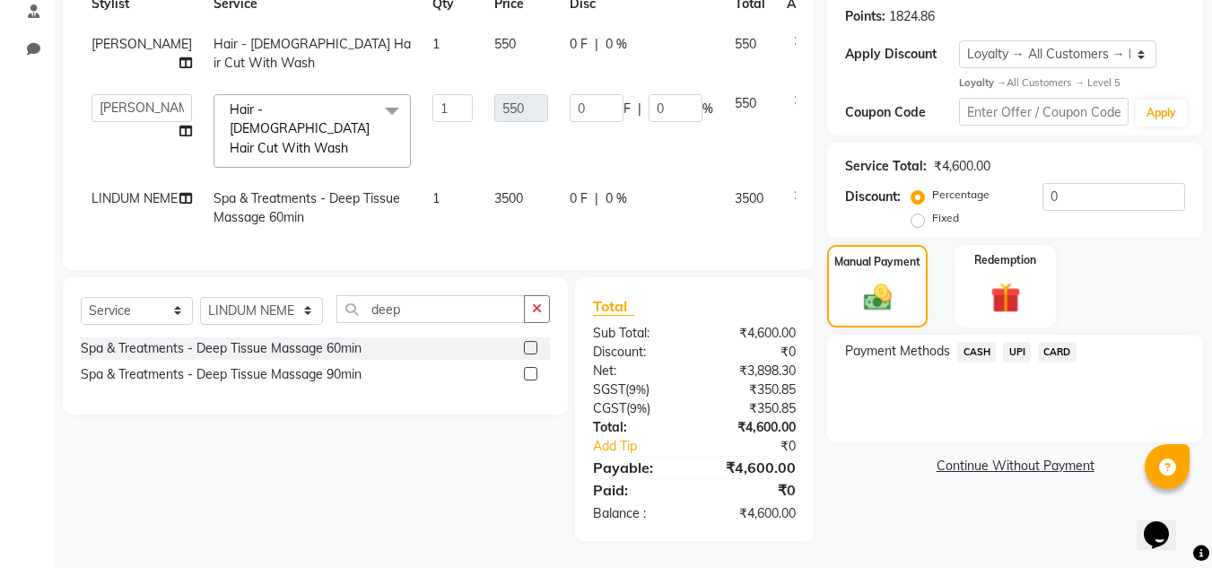
click at [1021, 342] on span "UPI" at bounding box center [1017, 352] width 28 height 21
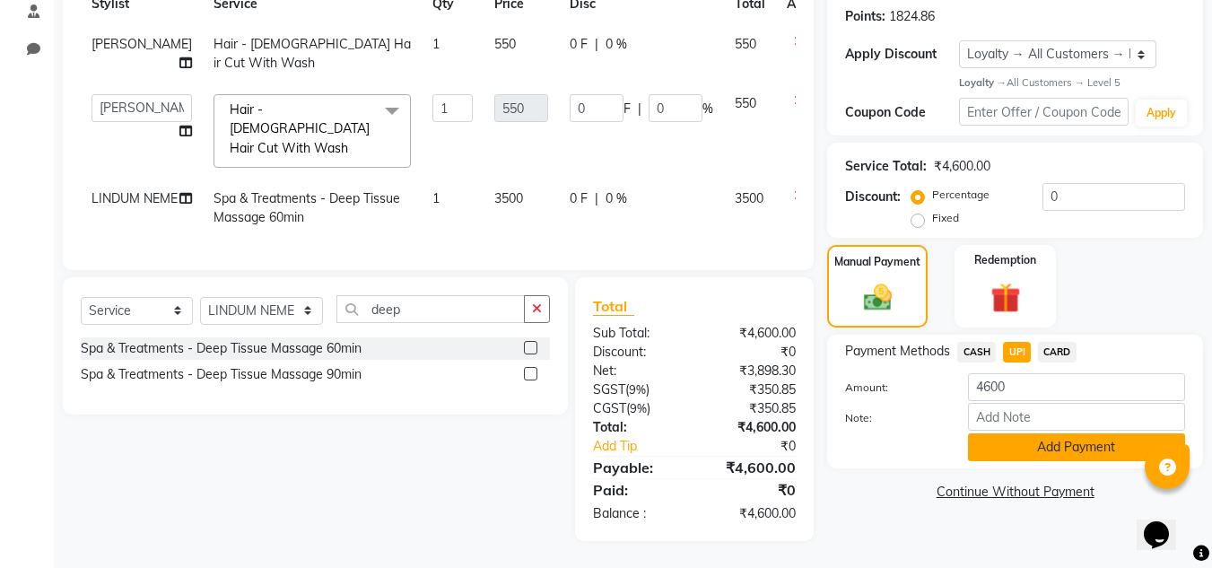
click at [1034, 440] on button "Add Payment" at bounding box center [1076, 447] width 217 height 28
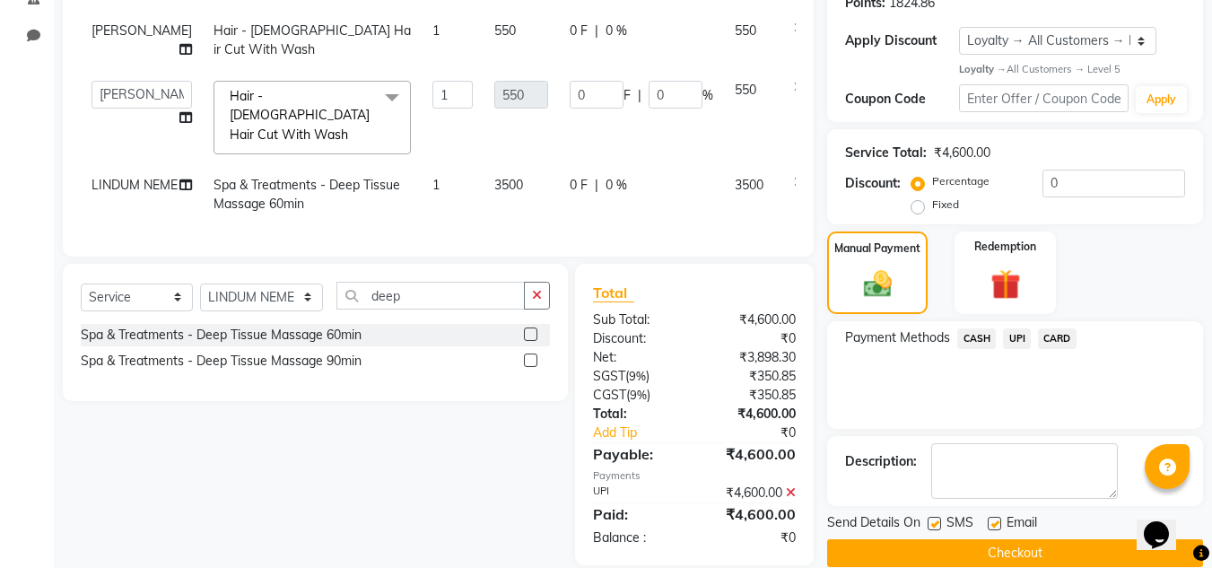
scroll to position [431, 0]
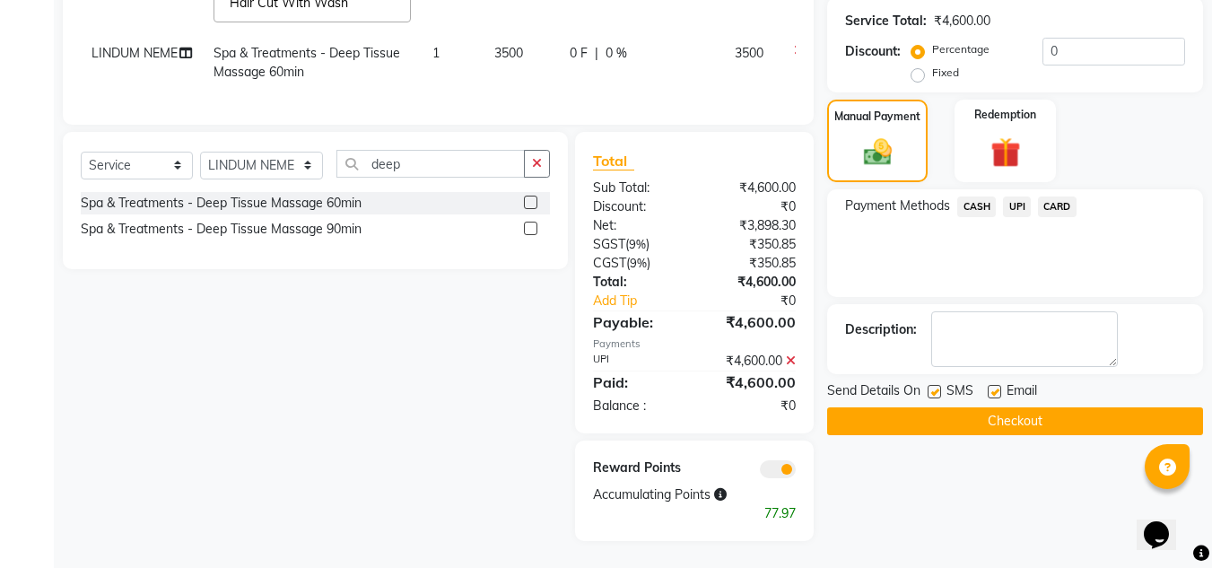
click at [993, 381] on div "Email" at bounding box center [1020, 392] width 64 height 22
click at [993, 385] on label at bounding box center [994, 391] width 13 height 13
click at [993, 387] on input "checkbox" at bounding box center [994, 393] width 12 height 12
checkbox input "false"
click at [934, 385] on label at bounding box center [934, 391] width 13 height 13
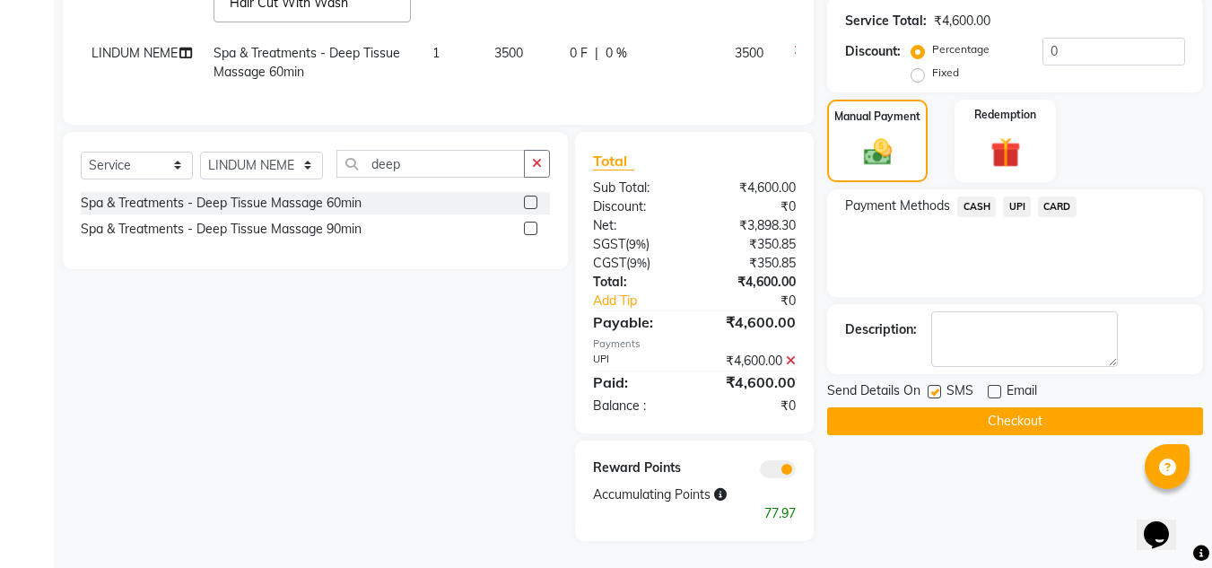
click at [934, 387] on input "checkbox" at bounding box center [934, 393] width 12 height 12
checkbox input "false"
click at [936, 413] on button "Checkout" at bounding box center [1015, 421] width 376 height 28
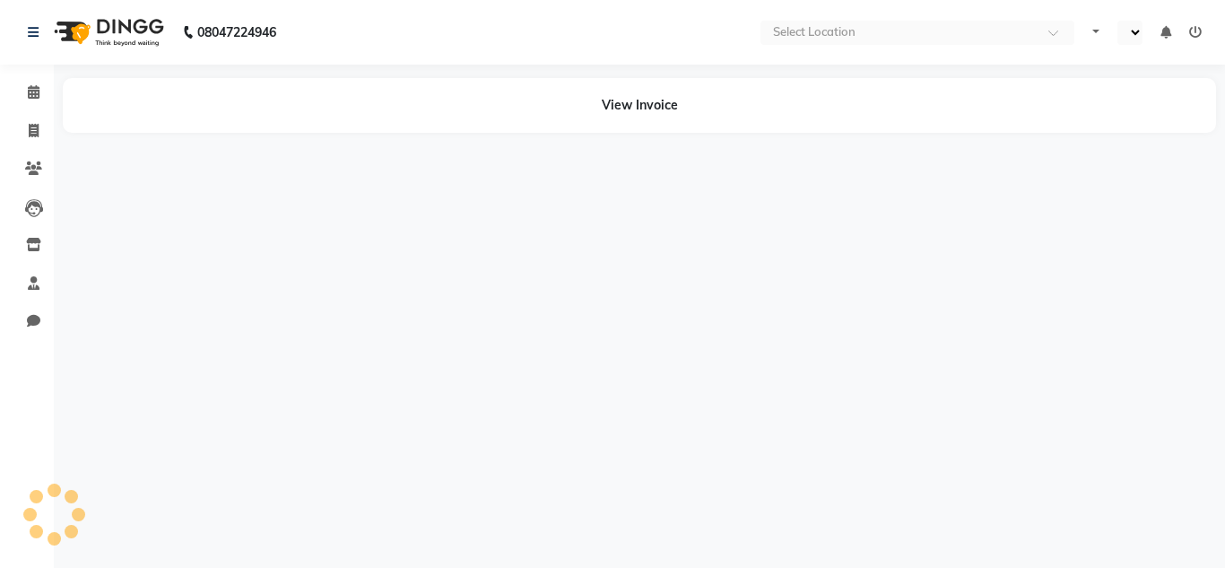
select select "en"
